Goal: Task Accomplishment & Management: Manage account settings

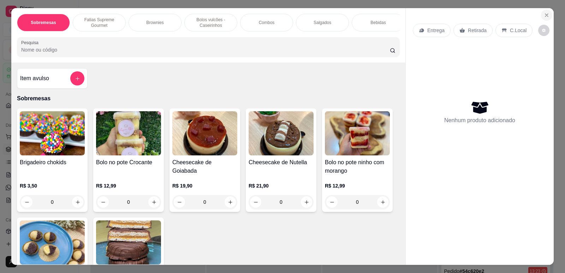
click at [546, 16] on icon "Close" at bounding box center [547, 15] width 6 height 6
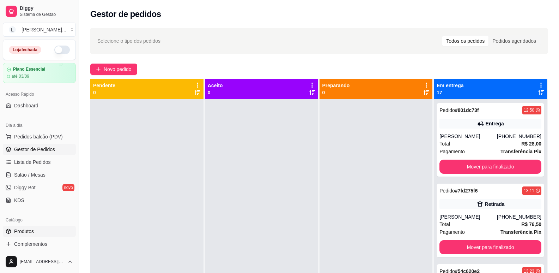
click at [32, 228] on span "Produtos" at bounding box center [24, 231] width 20 height 7
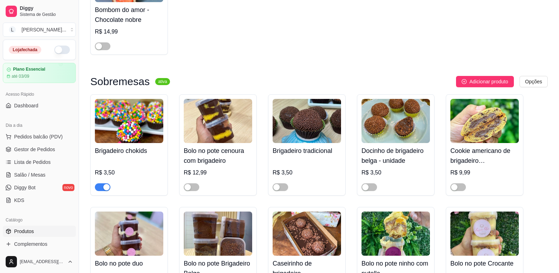
scroll to position [282, 0]
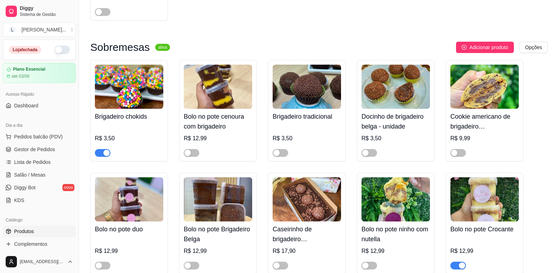
click at [102, 151] on span "button" at bounding box center [103, 153] width 16 height 8
click at [189, 154] on div "button" at bounding box center [188, 153] width 6 height 6
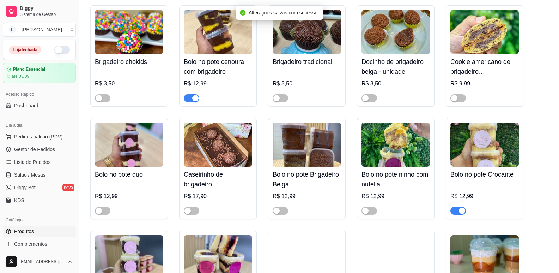
scroll to position [388, 0]
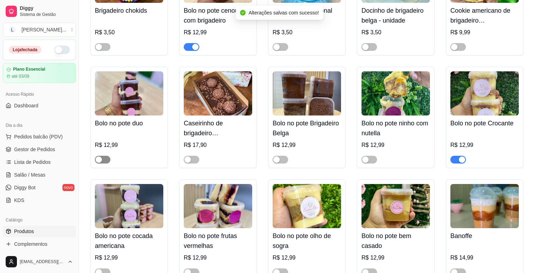
click at [102, 162] on span "button" at bounding box center [103, 160] width 16 height 8
click at [192, 162] on span "button" at bounding box center [192, 160] width 16 height 8
click at [286, 161] on span "button" at bounding box center [281, 160] width 16 height 8
click at [373, 160] on span "button" at bounding box center [370, 160] width 16 height 8
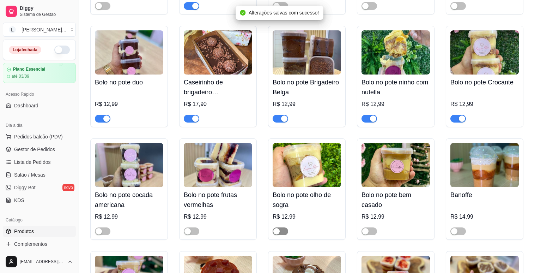
scroll to position [494, 0]
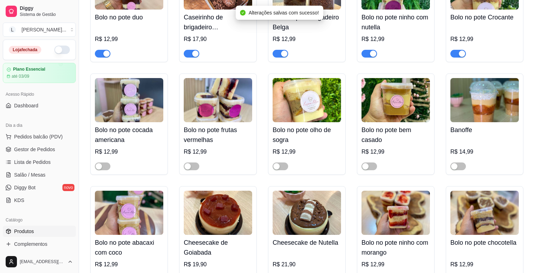
click at [464, 54] on div "button" at bounding box center [462, 53] width 6 height 6
click at [103, 168] on button "button" at bounding box center [103, 166] width 16 height 8
click at [103, 168] on div "button" at bounding box center [106, 166] width 6 height 6
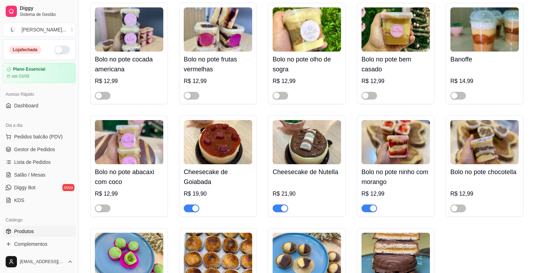
scroll to position [600, 0]
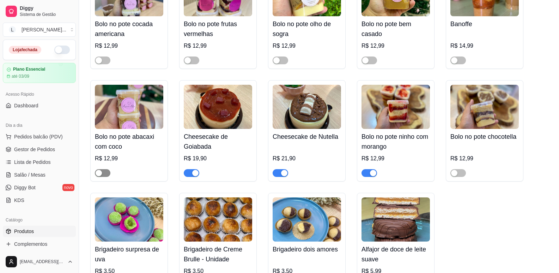
click at [105, 177] on span "button" at bounding box center [103, 173] width 16 height 8
click at [459, 176] on span "button" at bounding box center [459, 173] width 16 height 8
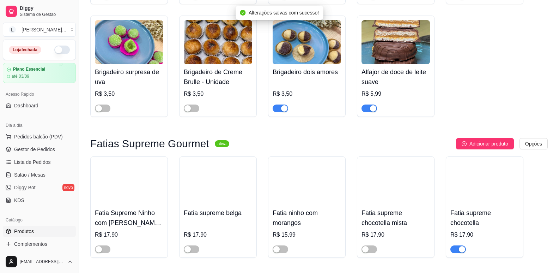
scroll to position [812, 0]
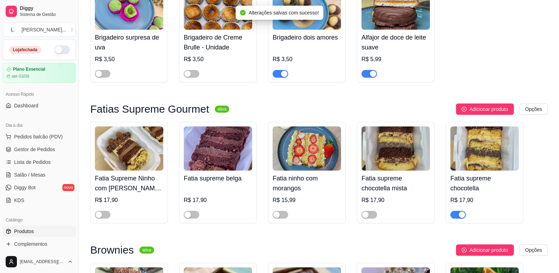
click at [370, 77] on div "button" at bounding box center [373, 74] width 6 height 6
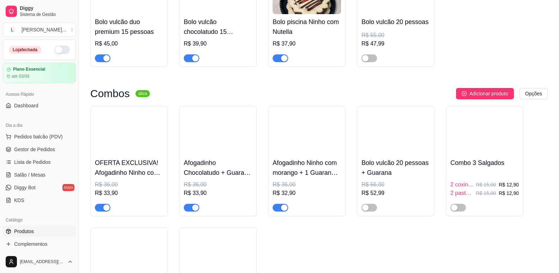
scroll to position [1588, 0]
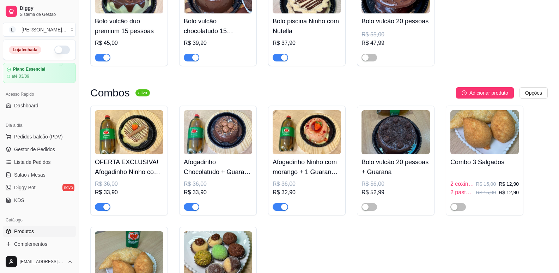
click at [283, 61] on div "button" at bounding box center [284, 57] width 6 height 6
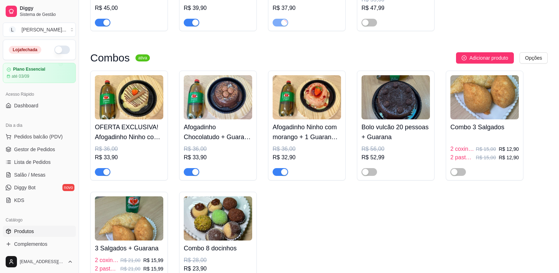
scroll to position [1659, 0]
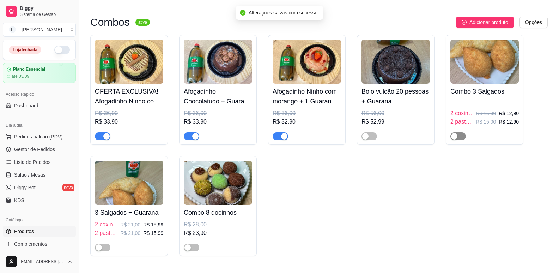
click at [454, 139] on div "button" at bounding box center [454, 136] width 6 height 6
click at [100, 251] on div "button" at bounding box center [99, 247] width 6 height 6
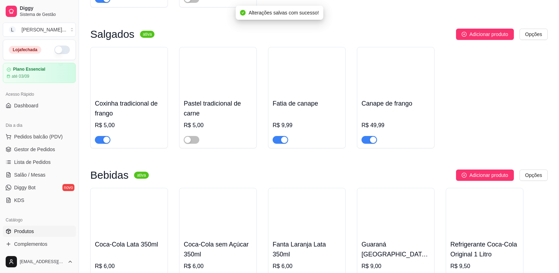
scroll to position [1941, 0]
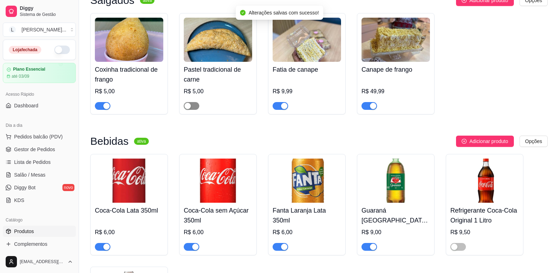
click at [194, 110] on span "button" at bounding box center [192, 106] width 16 height 8
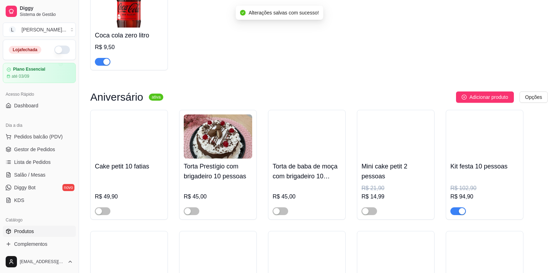
scroll to position [2188, 0]
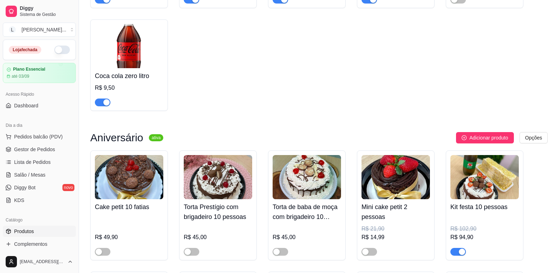
click at [108, 106] on div "button" at bounding box center [106, 102] width 6 height 6
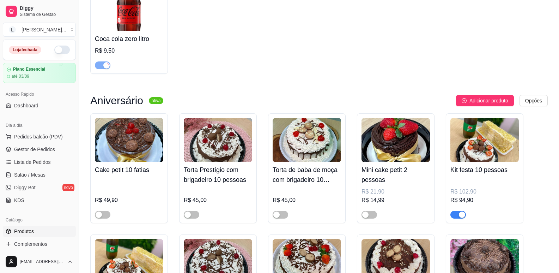
scroll to position [2294, 0]
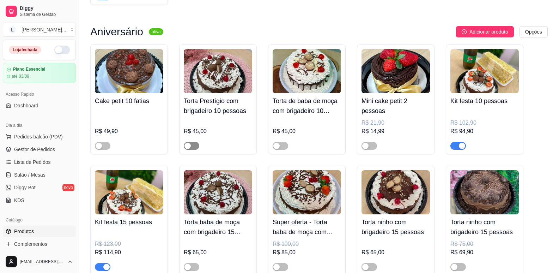
click at [191, 149] on div "button" at bounding box center [188, 146] width 6 height 6
click at [282, 150] on span "button" at bounding box center [281, 146] width 16 height 8
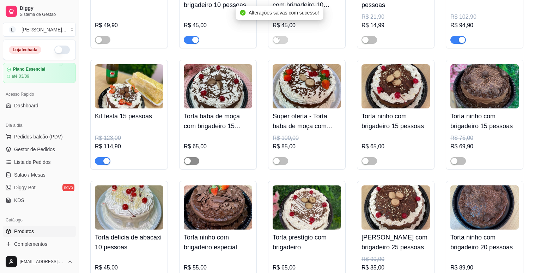
click at [192, 165] on span "button" at bounding box center [192, 161] width 16 height 8
click at [279, 164] on div "button" at bounding box center [277, 161] width 6 height 6
click at [370, 165] on button "button" at bounding box center [370, 161] width 16 height 8
click at [370, 164] on div "button" at bounding box center [373, 161] width 6 height 6
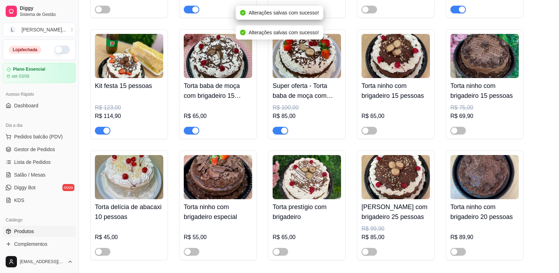
scroll to position [2461, 0]
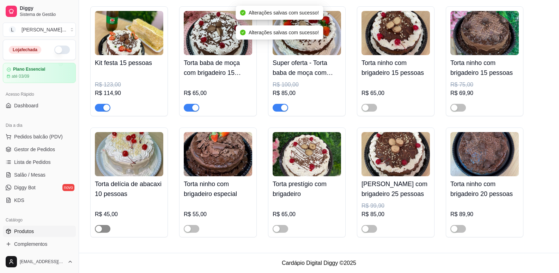
click at [100, 229] on div "button" at bounding box center [99, 229] width 6 height 6
click at [186, 228] on div "button" at bounding box center [188, 229] width 6 height 6
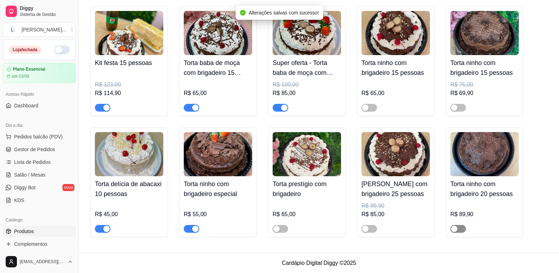
click at [452, 229] on div "button" at bounding box center [454, 229] width 6 height 6
click at [369, 229] on button "button" at bounding box center [370, 229] width 16 height 8
click at [283, 230] on span "button" at bounding box center [281, 229] width 16 height 8
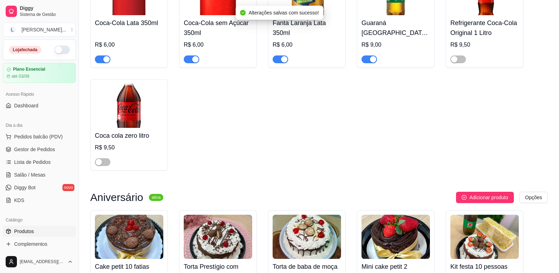
scroll to position [2037, 0]
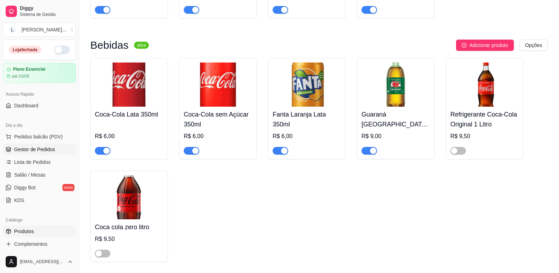
click at [35, 146] on span "Gestor de Pedidos" at bounding box center [34, 149] width 41 height 7
click at [58, 50] on button "button" at bounding box center [62, 50] width 16 height 8
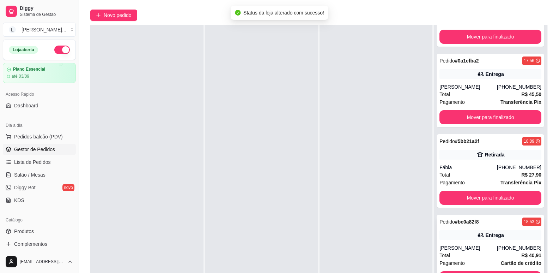
scroll to position [108, 0]
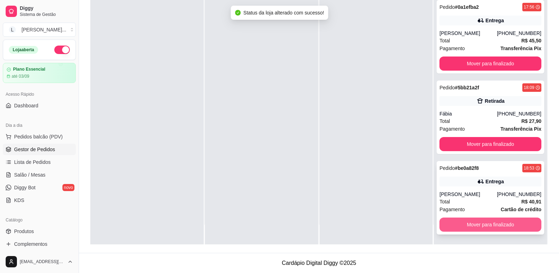
click at [476, 223] on button "Mover para finalizado" at bounding box center [491, 224] width 102 height 14
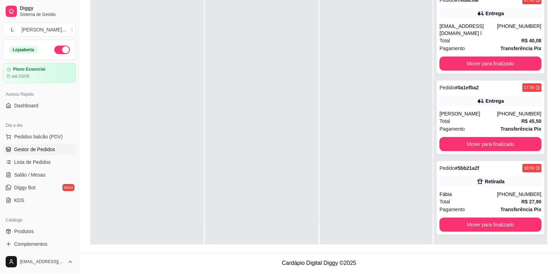
scroll to position [1036, 0]
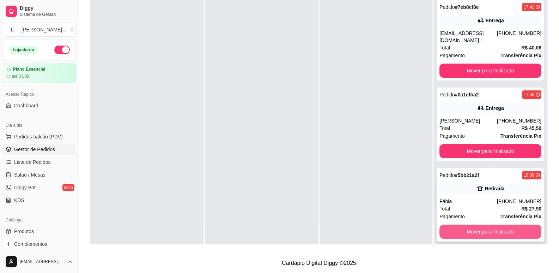
click at [469, 224] on button "Mover para finalizado" at bounding box center [491, 231] width 102 height 14
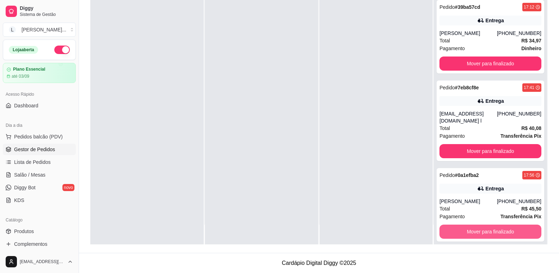
click at [469, 224] on button "Mover para finalizado" at bounding box center [491, 231] width 102 height 14
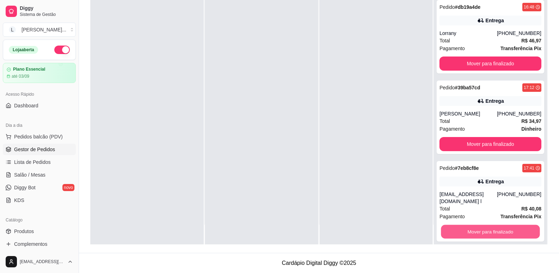
click at [469, 225] on button "Mover para finalizado" at bounding box center [491, 232] width 99 height 14
click at [469, 151] on button "Mover para finalizado" at bounding box center [491, 144] width 102 height 14
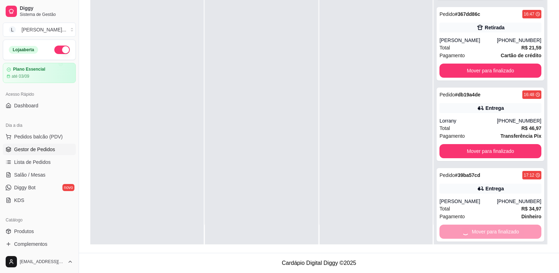
click at [469, 158] on button "Mover para finalizado" at bounding box center [491, 151] width 102 height 14
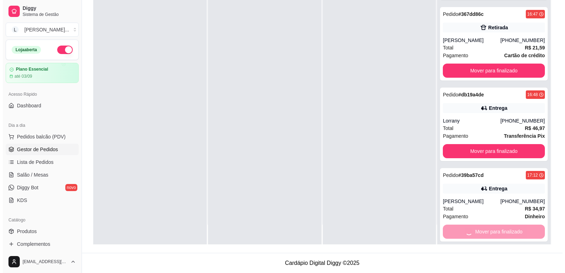
scroll to position [707, 0]
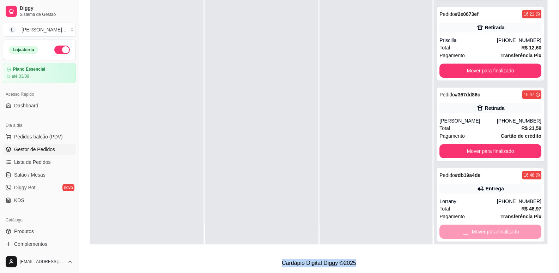
click at [469, 224] on div "Mover para finalizado" at bounding box center [491, 231] width 102 height 14
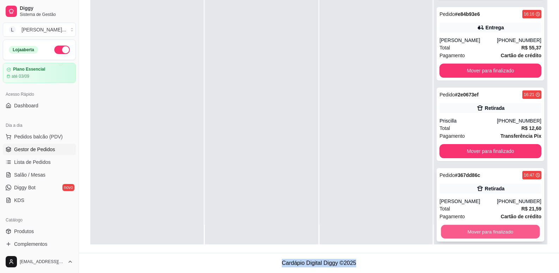
click at [469, 225] on button "Mover para finalizado" at bounding box center [491, 232] width 99 height 14
click at [469, 225] on button "Mover para finalizado" at bounding box center [491, 231] width 102 height 14
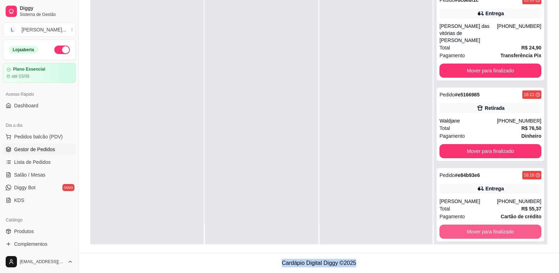
click at [469, 225] on button "Mover para finalizado" at bounding box center [491, 231] width 102 height 14
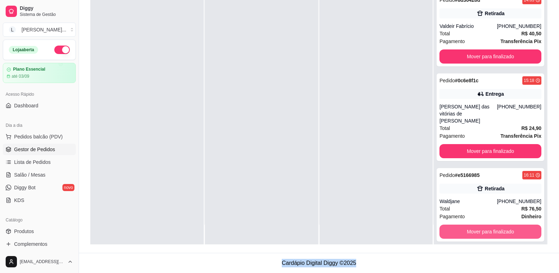
click at [469, 225] on button "Mover para finalizado" at bounding box center [491, 231] width 102 height 14
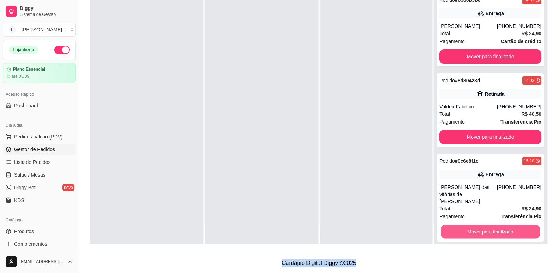
click at [469, 225] on button "Mover para finalizado" at bounding box center [491, 232] width 99 height 14
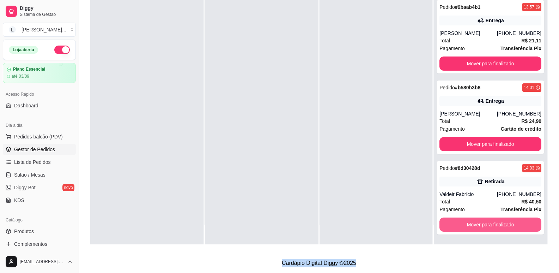
click at [469, 225] on button "Mover para finalizado" at bounding box center [491, 224] width 102 height 14
click at [469, 225] on button "Mover para finalizado" at bounding box center [491, 225] width 99 height 14
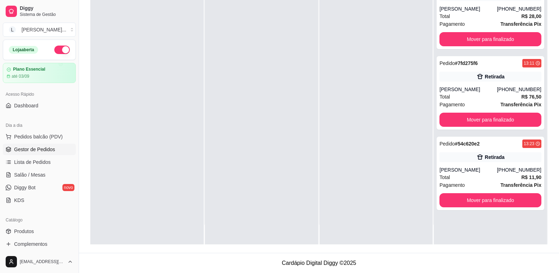
click at [469, 225] on div "Pedido # 801dc73f 12:50 Entrega [PERSON_NAME] [PHONE_NUMBER] Total R$ 28,00 Pag…" at bounding box center [490, 107] width 113 height 273
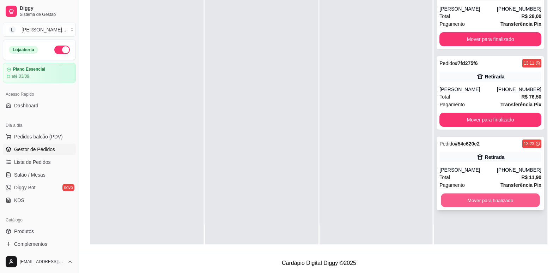
click at [475, 199] on button "Mover para finalizado" at bounding box center [491, 200] width 99 height 14
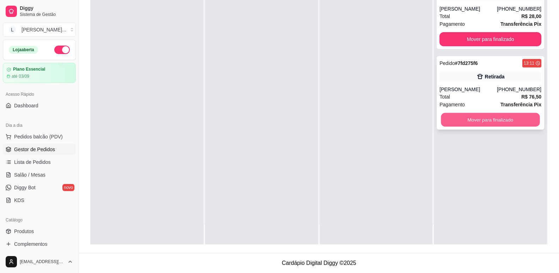
click at [481, 123] on button "Mover para finalizado" at bounding box center [491, 120] width 99 height 14
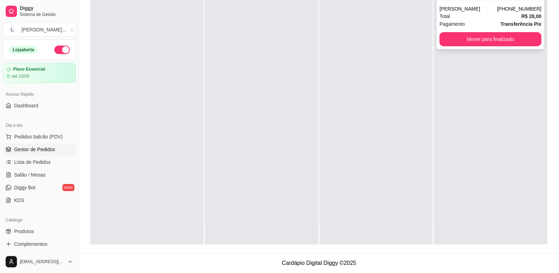
click at [469, 37] on button "Mover para finalizado" at bounding box center [491, 39] width 102 height 14
